Goal: Information Seeking & Learning: Learn about a topic

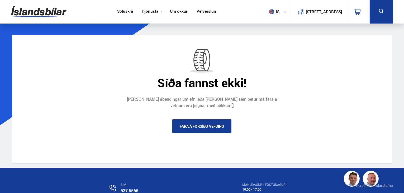
click at [125, 11] on link "Söluskrá" at bounding box center [125, 12] width 16 height 6
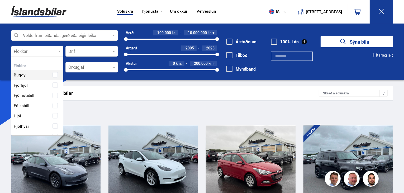
click at [60, 52] on icon at bounding box center [59, 51] width 2 height 2
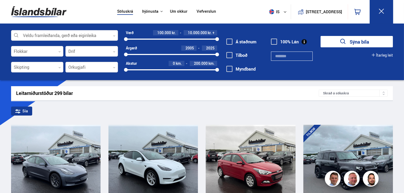
click at [237, 91] on div "Leitarniðurstöður 299 bílar" at bounding box center [167, 93] width 303 height 6
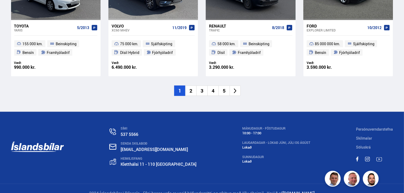
scroll to position [859, 0]
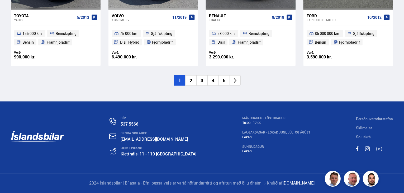
click at [236, 81] on icon at bounding box center [235, 80] width 3 height 5
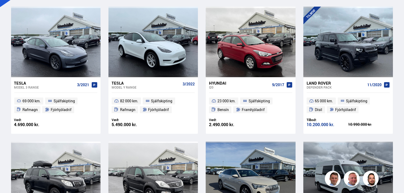
scroll to position [68, 0]
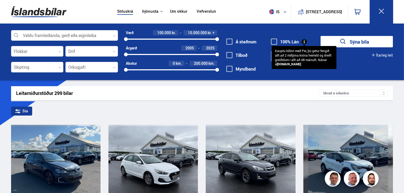
scroll to position [168, 0]
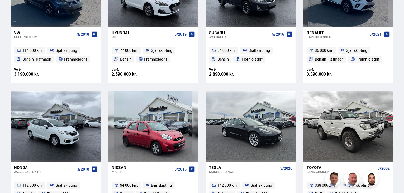
drag, startPoint x: 404, startPoint y: 44, endPoint x: 405, endPoint y: 59, distance: 15.4
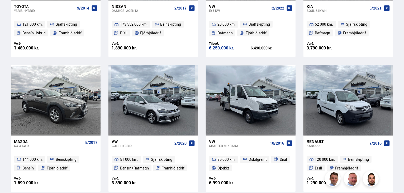
scroll to position [768, 0]
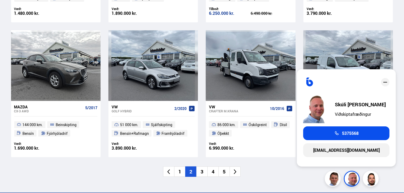
click at [386, 82] on icon "close" at bounding box center [386, 82] width 4 height 1
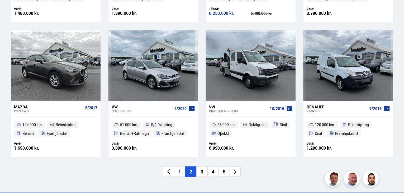
click at [236, 170] on icon at bounding box center [235, 172] width 6 height 6
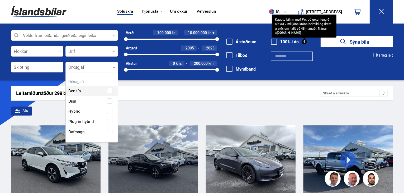
click at [115, 68] on div at bounding box center [91, 67] width 53 height 11
click at [94, 91] on div "Bensín" at bounding box center [92, 87] width 52 height 18
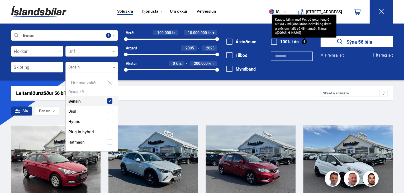
click at [58, 68] on div at bounding box center [37, 67] width 53 height 11
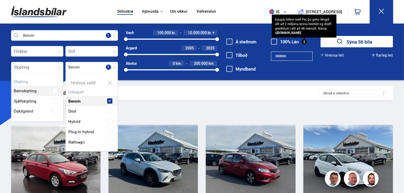
scroll to position [49, 52]
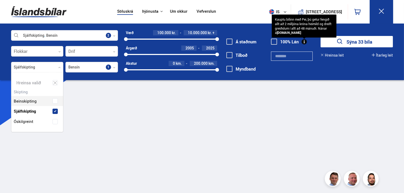
click at [60, 52] on icon at bounding box center [59, 51] width 2 height 2
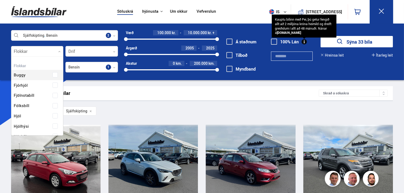
scroll to position [79, 51]
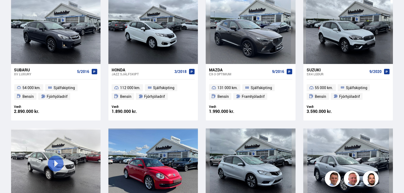
scroll to position [265, 0]
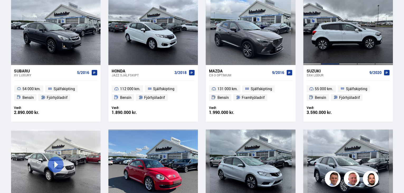
click at [337, 53] on div at bounding box center [330, 30] width 18 height 70
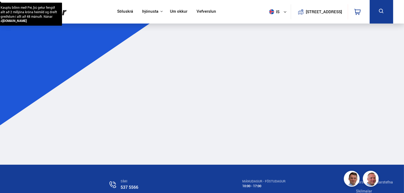
click at [337, 53] on main at bounding box center [202, 97] width 391 height 135
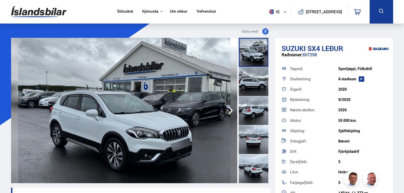
click at [232, 110] on icon "button" at bounding box center [230, 110] width 5 height 9
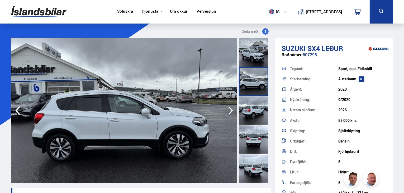
click at [232, 110] on icon "button" at bounding box center [230, 110] width 5 height 9
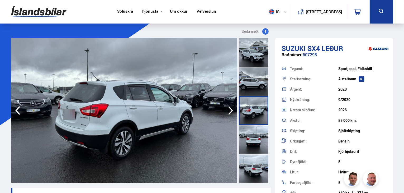
click at [232, 110] on icon "button" at bounding box center [230, 110] width 5 height 9
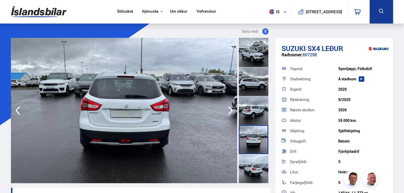
click at [232, 110] on icon "button" at bounding box center [230, 110] width 5 height 9
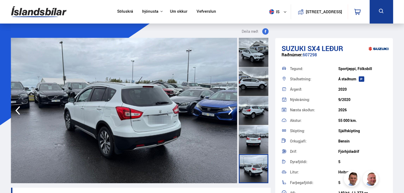
click at [232, 110] on icon "button" at bounding box center [230, 110] width 5 height 9
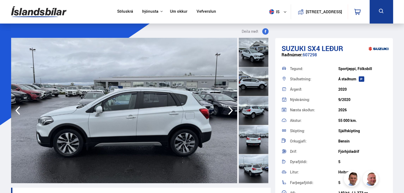
click at [232, 110] on icon "button" at bounding box center [230, 110] width 5 height 9
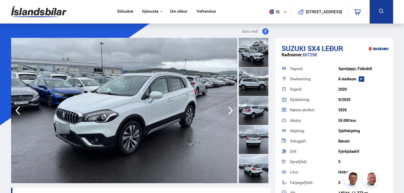
click at [232, 110] on icon "button" at bounding box center [230, 110] width 5 height 9
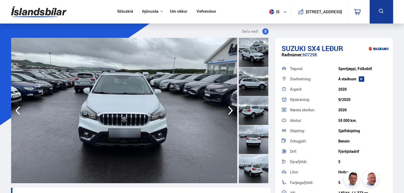
click at [232, 110] on icon "button" at bounding box center [230, 110] width 5 height 9
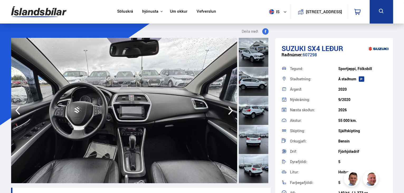
click at [232, 110] on icon "button" at bounding box center [230, 110] width 5 height 9
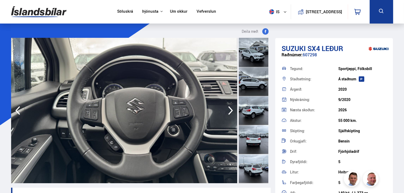
click at [232, 110] on icon "button" at bounding box center [230, 110] width 5 height 9
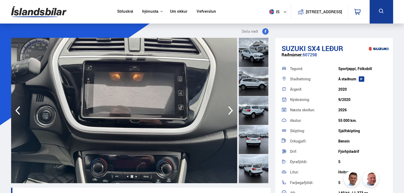
click at [232, 110] on icon "button" at bounding box center [230, 110] width 5 height 9
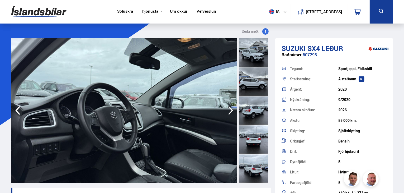
click at [232, 110] on icon "button" at bounding box center [230, 110] width 5 height 9
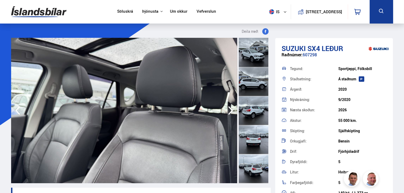
click at [232, 110] on icon "button" at bounding box center [230, 110] width 5 height 9
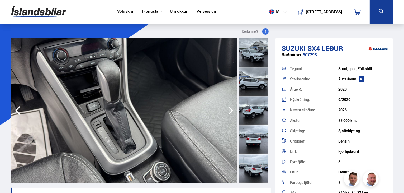
click at [232, 110] on icon "button" at bounding box center [230, 110] width 5 height 9
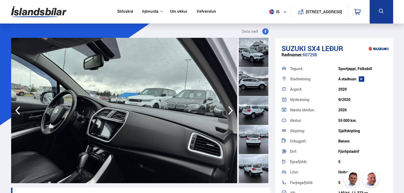
click at [232, 110] on icon "button" at bounding box center [230, 110] width 5 height 9
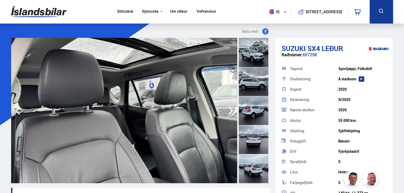
click at [232, 110] on icon "button" at bounding box center [230, 110] width 5 height 9
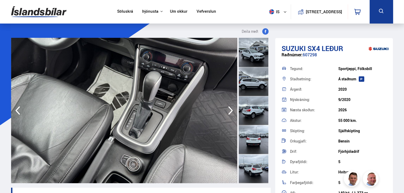
click at [232, 110] on icon "button" at bounding box center [230, 110] width 5 height 9
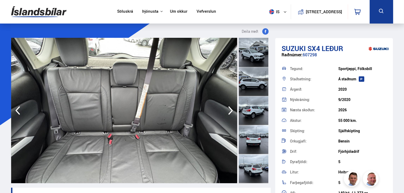
click at [232, 110] on icon "button" at bounding box center [230, 110] width 5 height 9
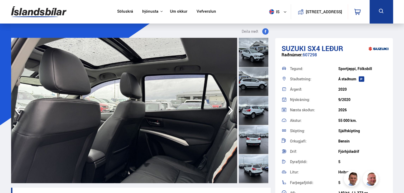
click at [232, 110] on icon "button" at bounding box center [230, 110] width 5 height 9
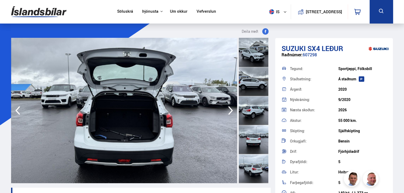
click at [232, 110] on icon "button" at bounding box center [230, 110] width 5 height 9
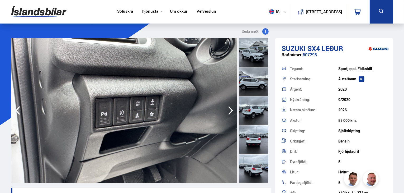
click at [232, 110] on icon "button" at bounding box center [230, 110] width 5 height 9
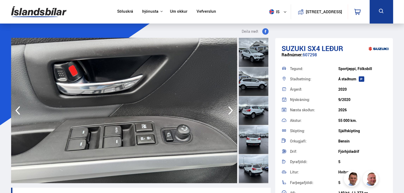
click at [232, 110] on icon "button" at bounding box center [230, 110] width 5 height 9
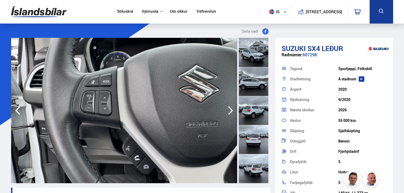
click at [232, 110] on icon "button" at bounding box center [230, 110] width 5 height 9
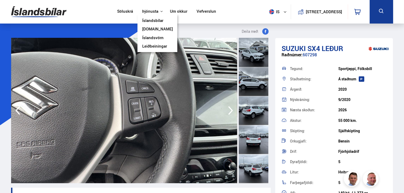
click at [149, 30] on link "[DOMAIN_NAME]" at bounding box center [157, 30] width 31 height 6
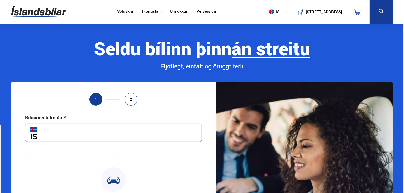
click at [121, 13] on link "Söluskrá" at bounding box center [125, 12] width 16 height 6
